Goal: Transaction & Acquisition: Purchase product/service

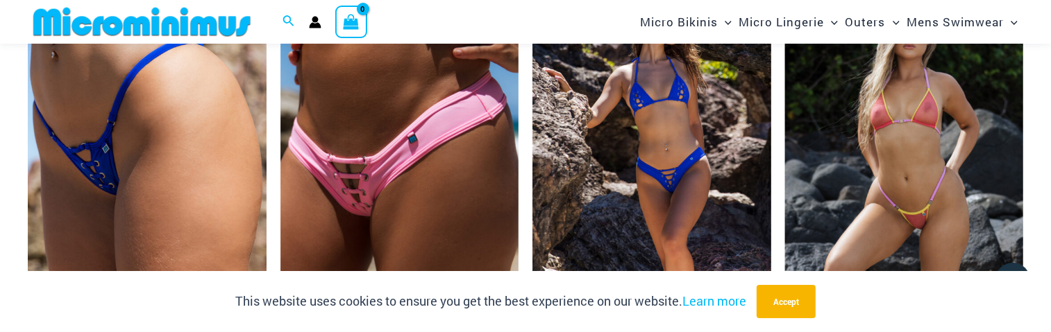
scroll to position [3597, 0]
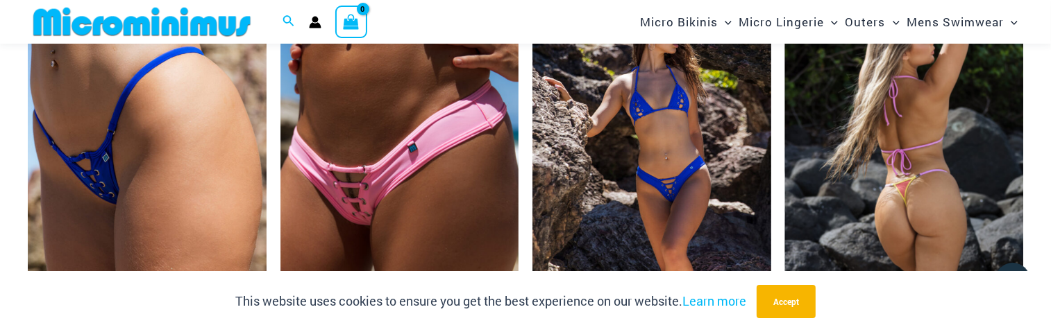
click at [939, 212] on img at bounding box center [904, 158] width 239 height 357
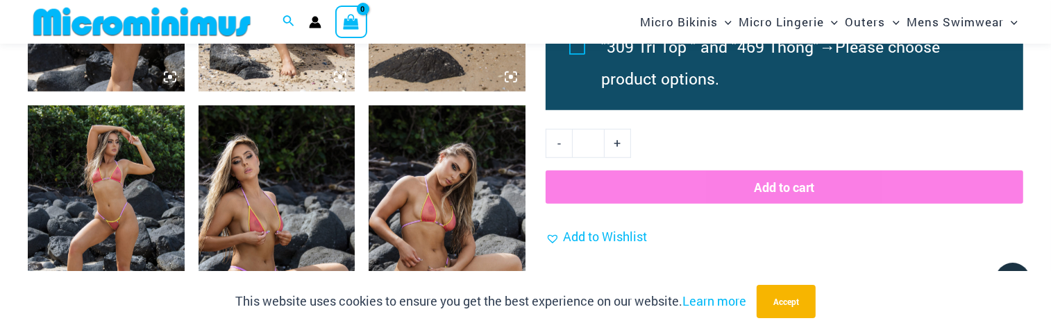
scroll to position [1099, 0]
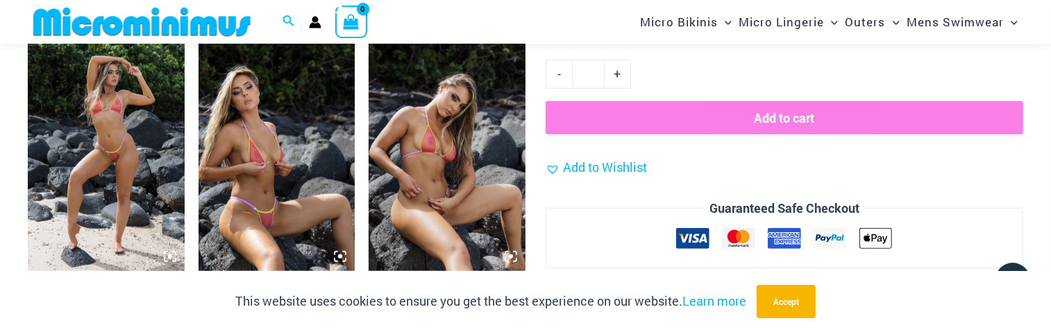
click at [427, 167] on img at bounding box center [447, 153] width 157 height 235
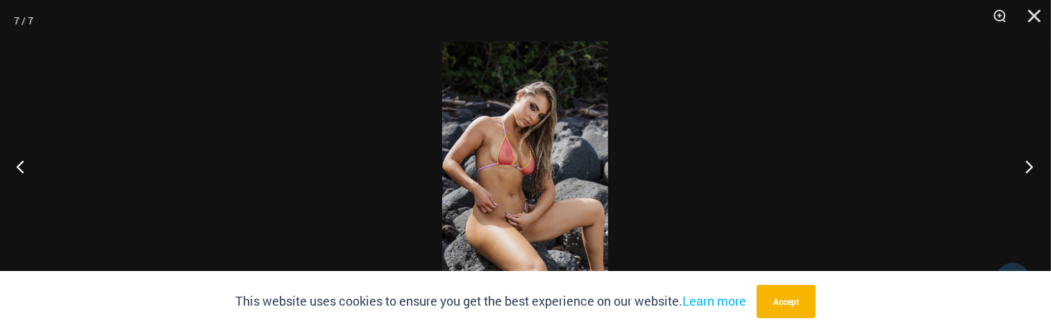
click at [1031, 164] on button "Next" at bounding box center [1025, 166] width 52 height 69
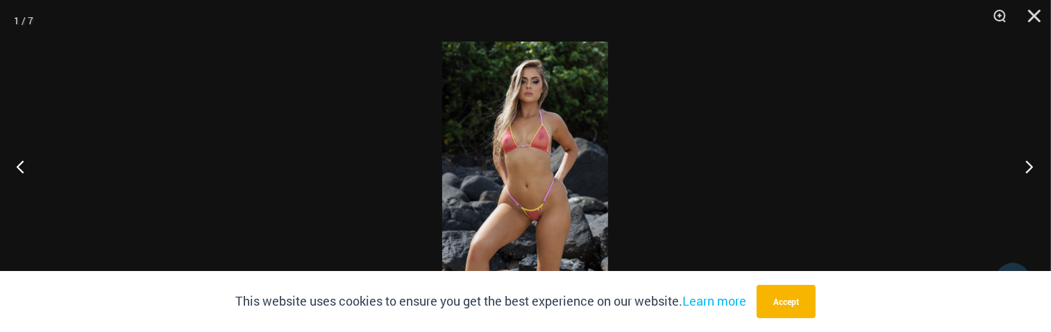
click at [1031, 164] on button "Next" at bounding box center [1025, 166] width 52 height 69
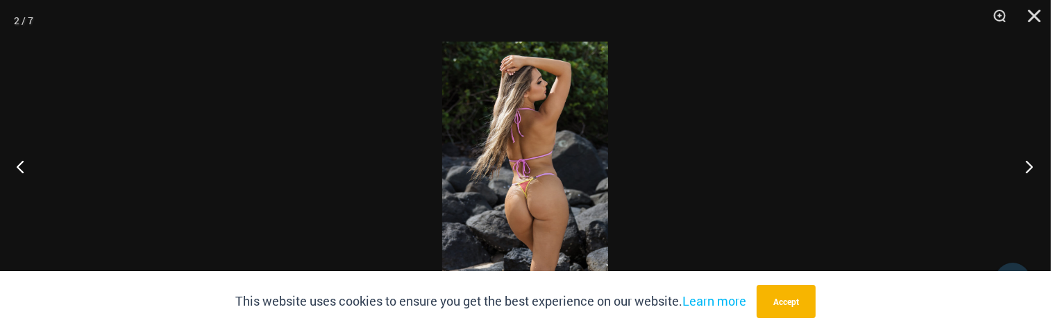
click at [1031, 164] on button "Next" at bounding box center [1025, 166] width 52 height 69
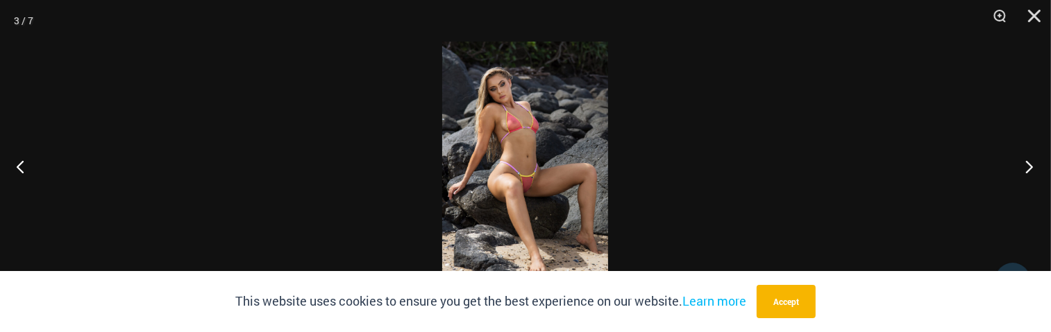
click at [1031, 164] on button "Next" at bounding box center [1025, 166] width 52 height 69
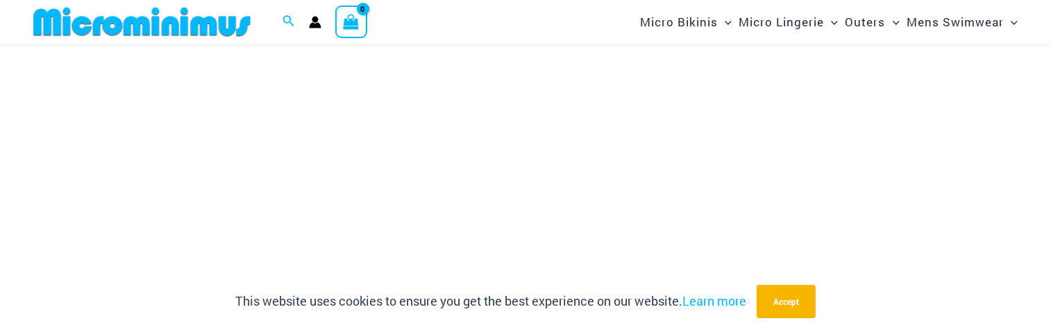
scroll to position [3767, 0]
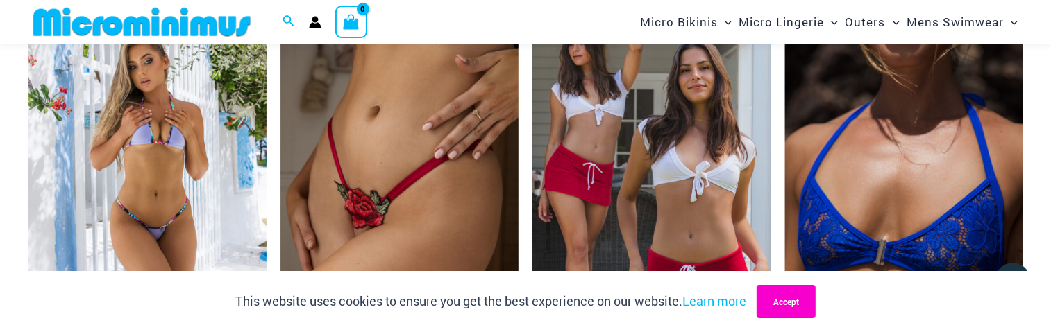
click at [793, 306] on button "Accept" at bounding box center [786, 301] width 59 height 33
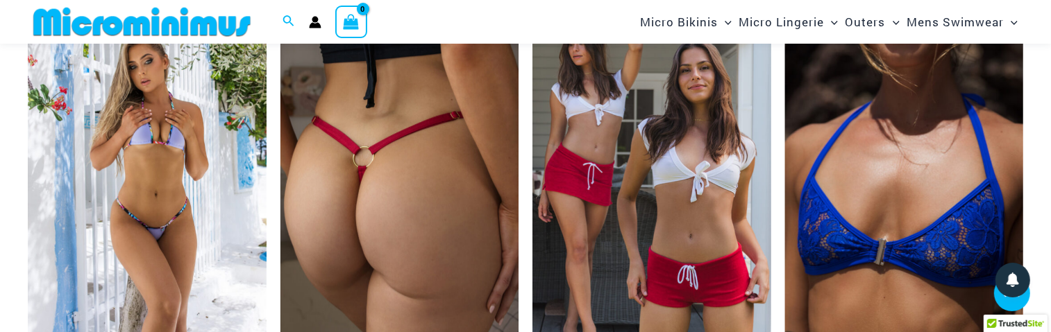
scroll to position [3836, 0]
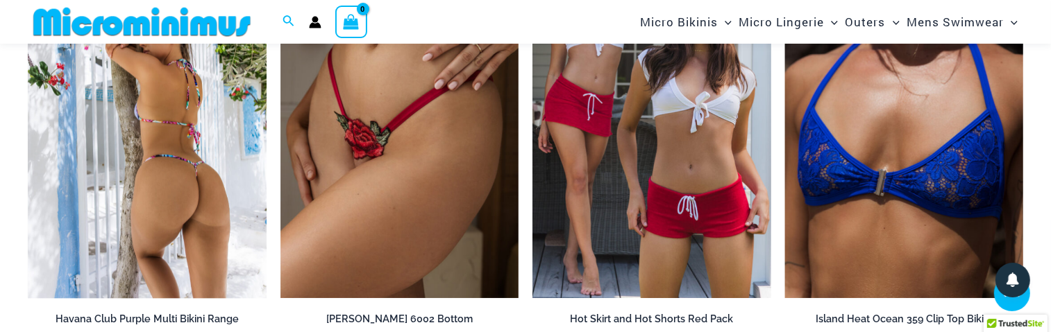
click at [194, 161] on img at bounding box center [147, 119] width 239 height 357
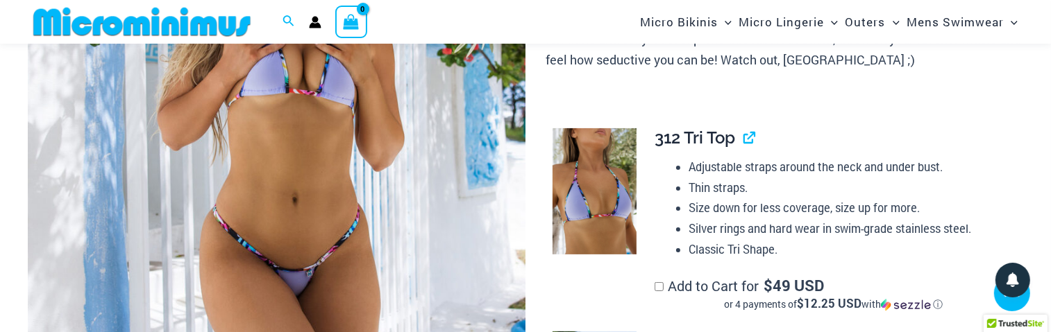
scroll to position [267, 0]
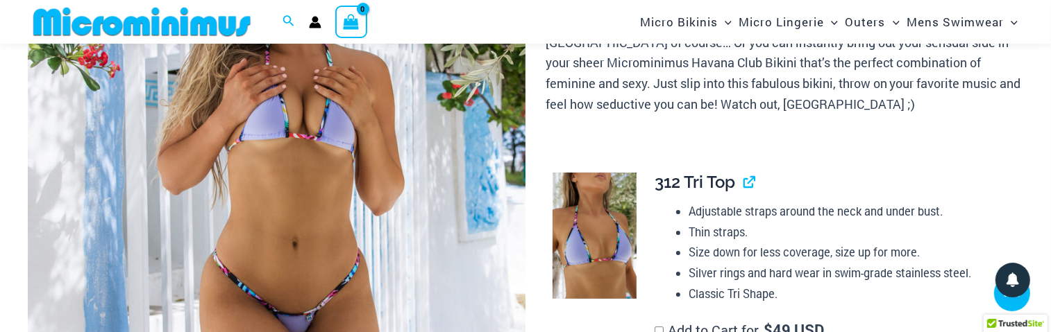
click at [304, 137] on img at bounding box center [277, 233] width 498 height 747
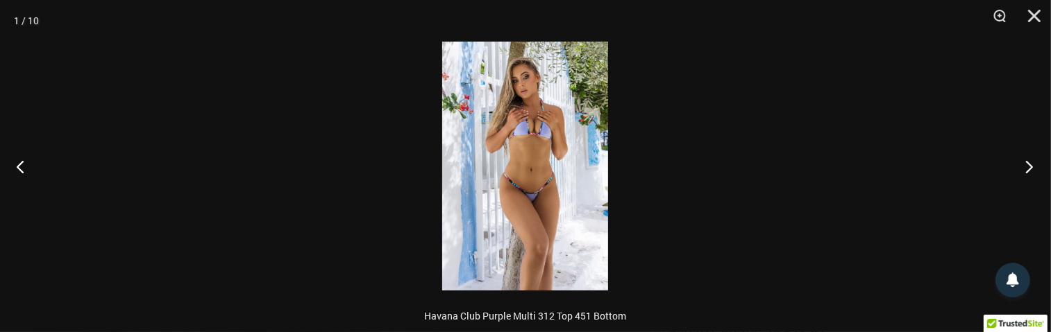
click at [1030, 164] on button "Next" at bounding box center [1025, 166] width 52 height 69
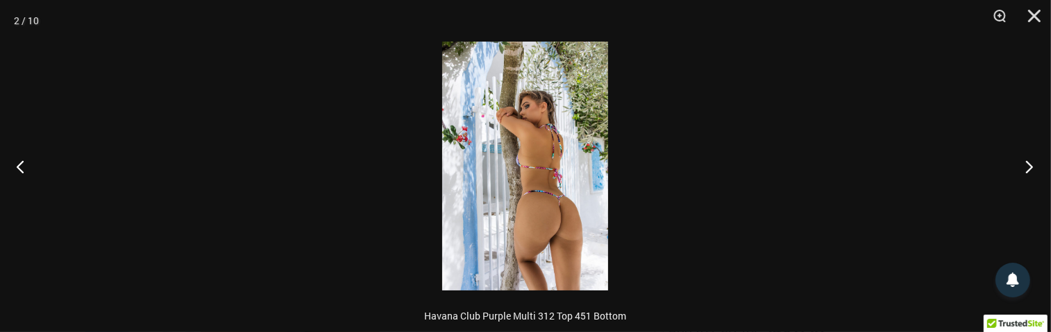
click at [1030, 164] on button "Next" at bounding box center [1025, 166] width 52 height 69
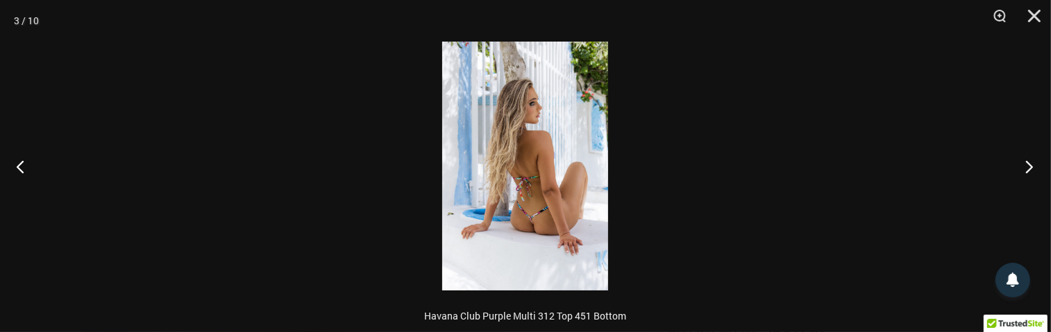
click at [1030, 164] on button "Next" at bounding box center [1025, 166] width 52 height 69
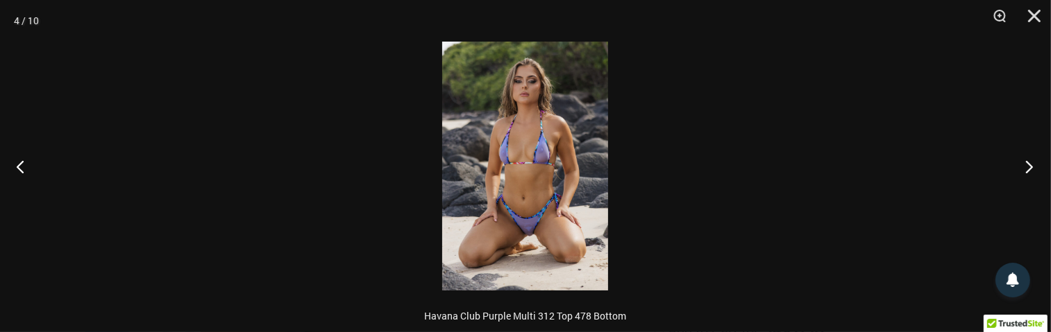
click at [1029, 164] on button "Next" at bounding box center [1025, 166] width 52 height 69
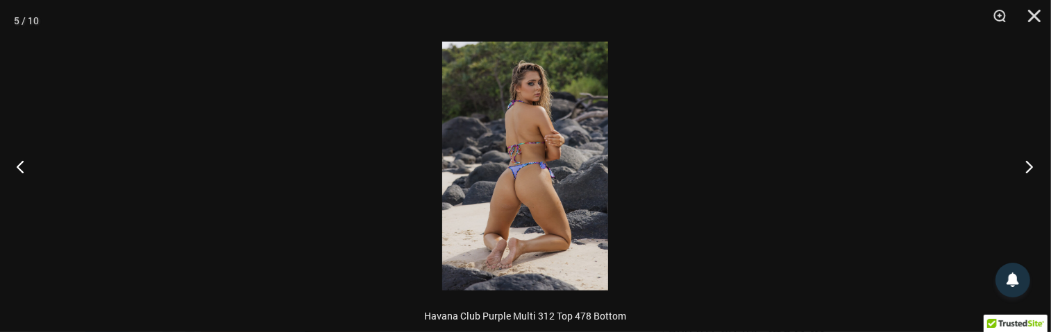
click at [1029, 164] on button "Next" at bounding box center [1025, 166] width 52 height 69
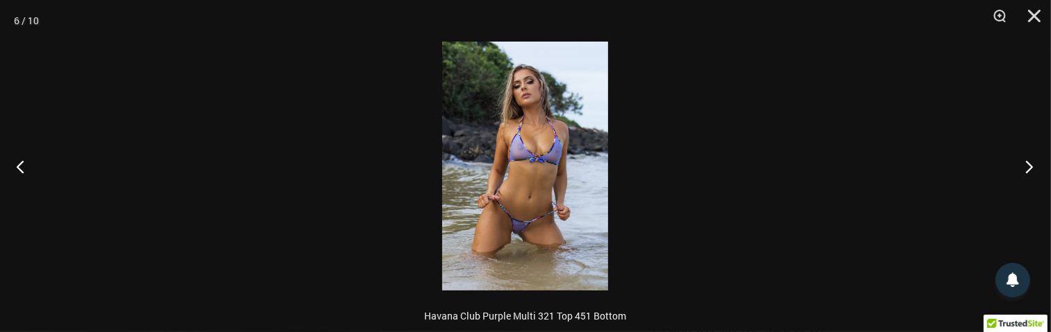
click at [1029, 164] on button "Next" at bounding box center [1025, 166] width 52 height 69
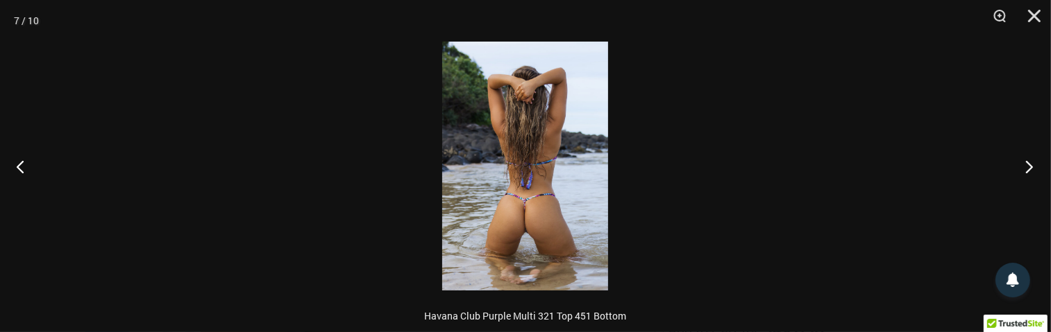
click at [1029, 164] on button "Next" at bounding box center [1025, 166] width 52 height 69
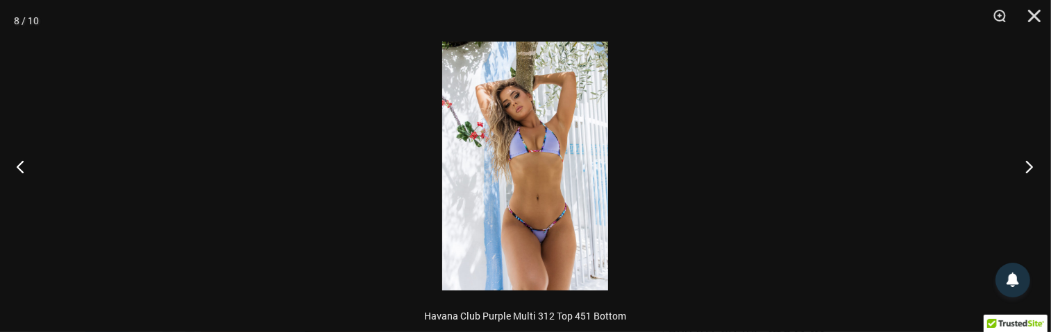
click at [1029, 164] on button "Next" at bounding box center [1025, 166] width 52 height 69
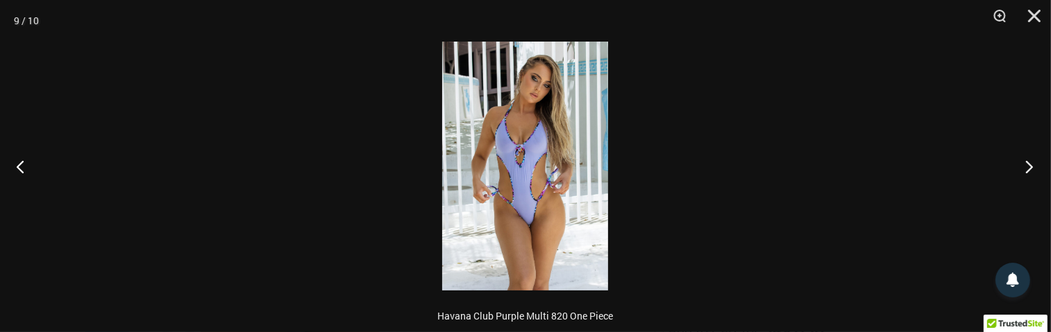
click at [1029, 164] on button "Next" at bounding box center [1025, 166] width 52 height 69
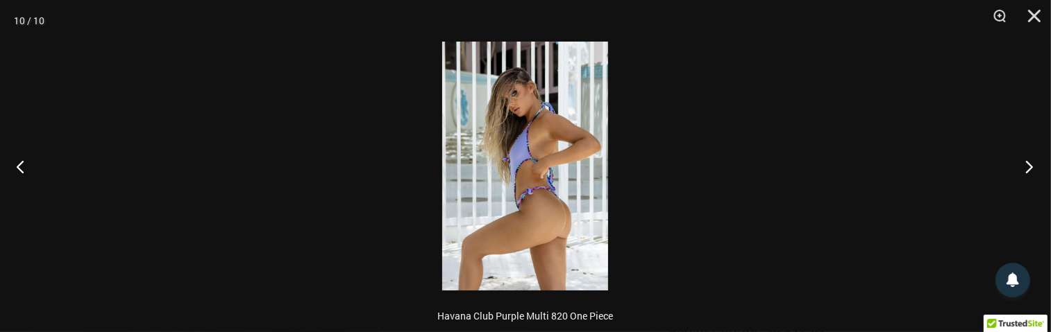
click at [1029, 164] on button "Next" at bounding box center [1025, 166] width 52 height 69
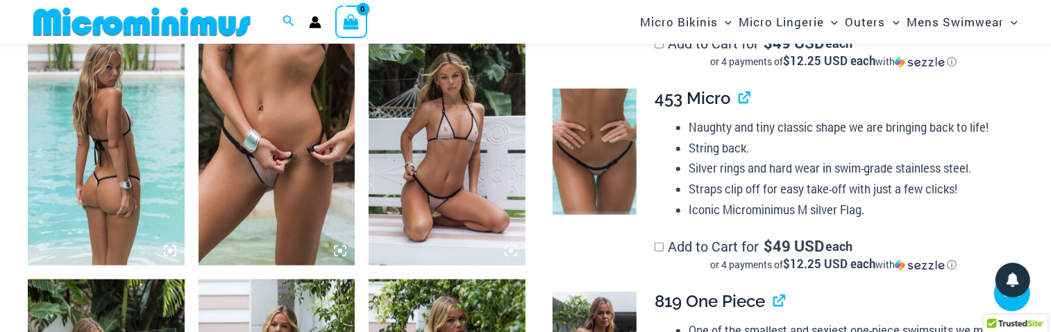
scroll to position [1106, 0]
click at [607, 178] on img at bounding box center [594, 151] width 84 height 126
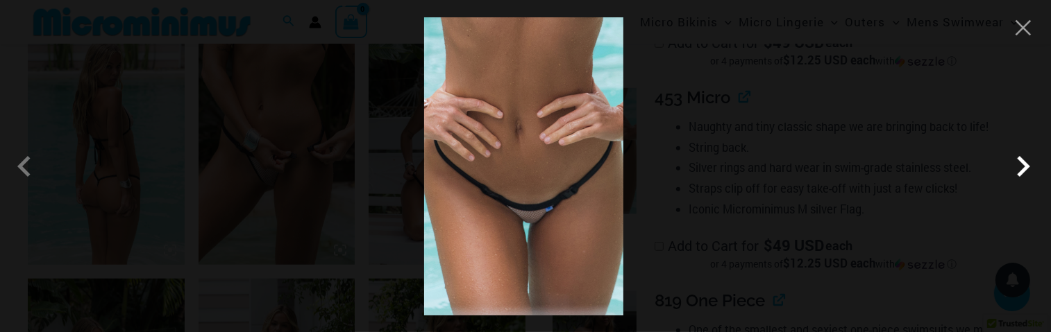
click at [1025, 167] on span at bounding box center [1023, 167] width 42 height 42
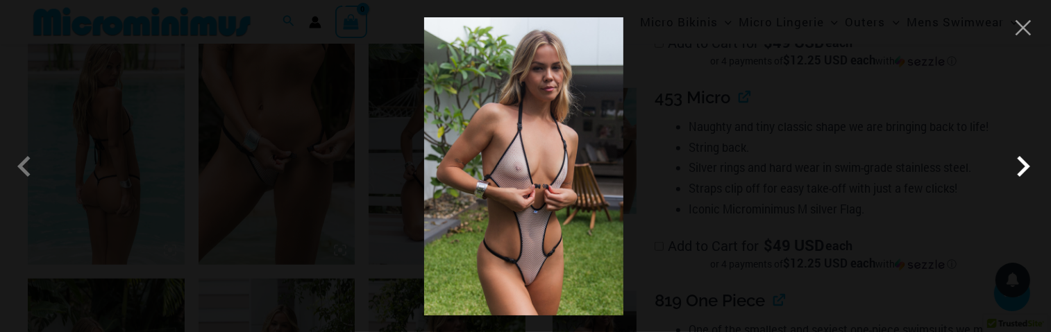
click at [1025, 167] on span at bounding box center [1023, 167] width 42 height 42
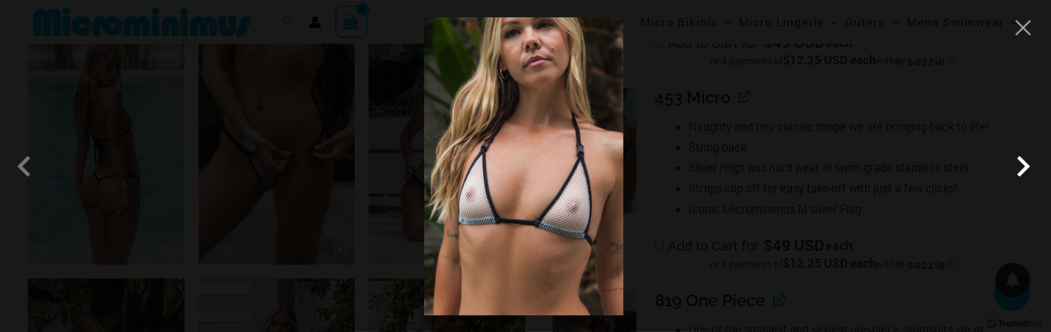
click at [1025, 167] on span at bounding box center [1023, 167] width 42 height 42
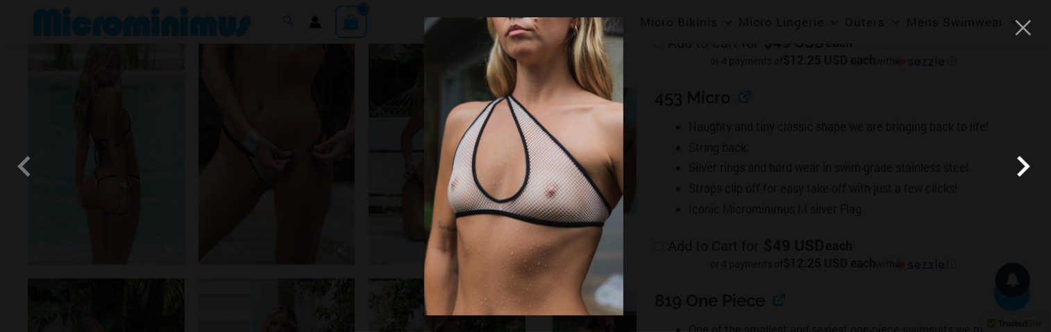
click at [1025, 167] on span at bounding box center [1023, 167] width 42 height 42
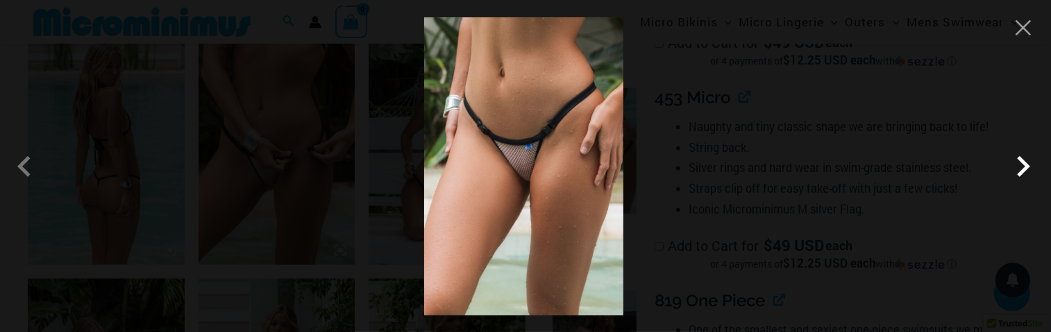
click at [1025, 167] on span at bounding box center [1023, 167] width 42 height 42
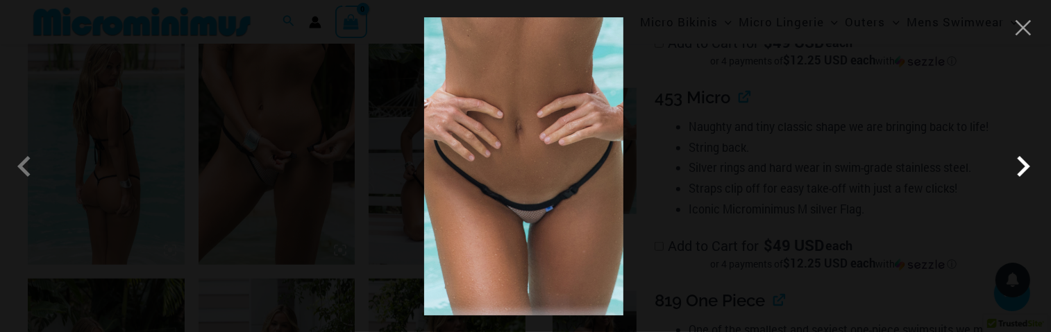
click at [1025, 167] on span at bounding box center [1023, 167] width 42 height 42
